Goal: Information Seeking & Learning: Learn about a topic

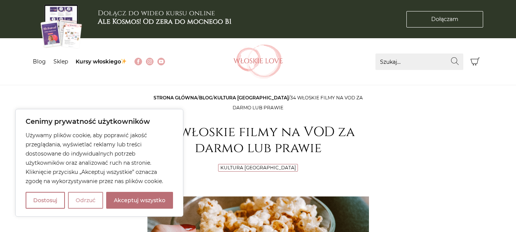
click at [83, 204] on button "Odrzuć" at bounding box center [85, 200] width 35 height 17
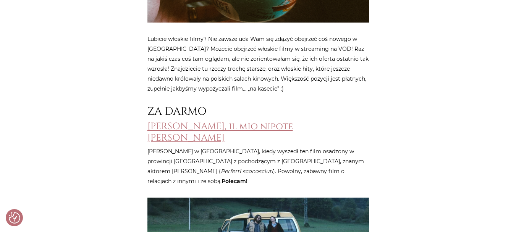
scroll to position [306, 0]
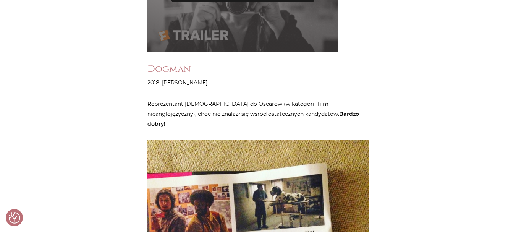
scroll to position [1366, 0]
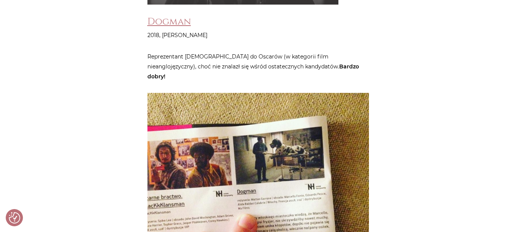
scroll to position [1412, 0]
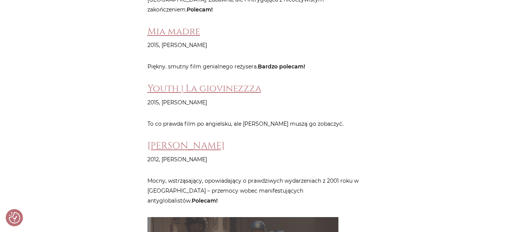
scroll to position [2405, 0]
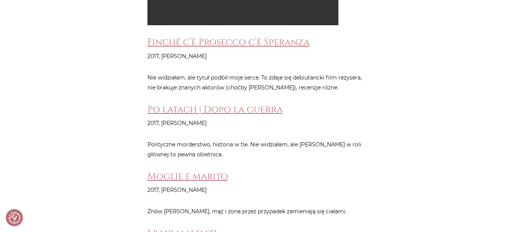
scroll to position [2956, 0]
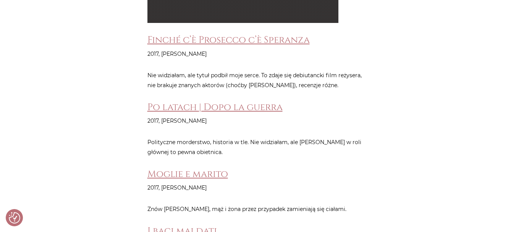
drag, startPoint x: 495, startPoint y: 194, endPoint x: 493, endPoint y: 141, distance: 52.8
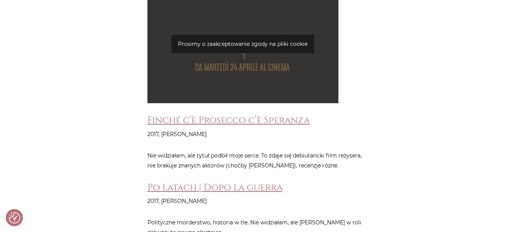
scroll to position [2864, 0]
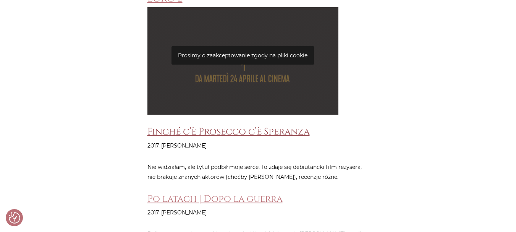
click at [212, 125] on link "Finché c’è Prosecco c’è Speranza" at bounding box center [229, 131] width 162 height 13
